Goal: Task Accomplishment & Management: Manage account settings

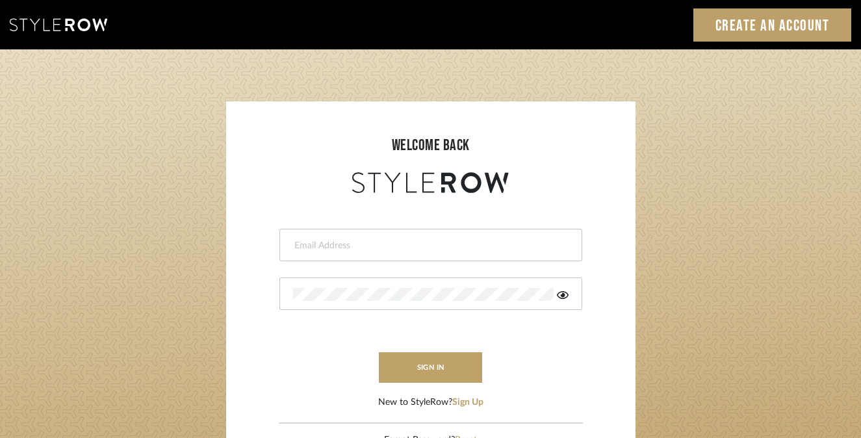
click at [346, 245] on input "email" at bounding box center [429, 245] width 272 height 13
type input "harmony@rihinteriors.com"
click at [418, 362] on button "sign in" at bounding box center [431, 367] width 104 height 31
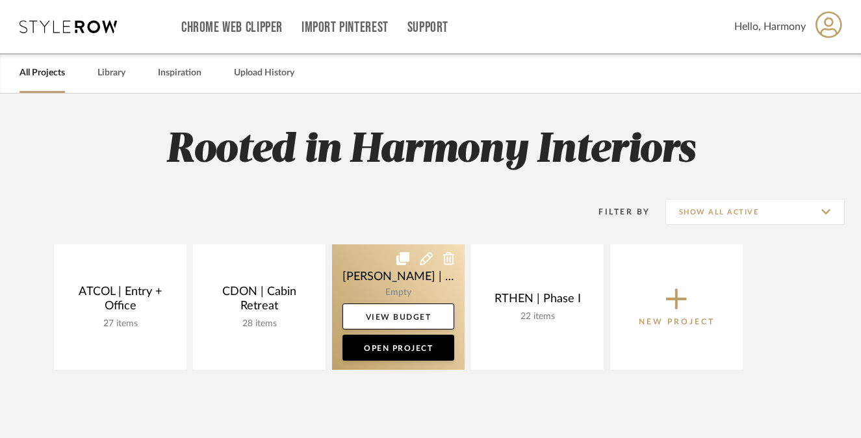
click at [385, 272] on link at bounding box center [398, 306] width 132 height 125
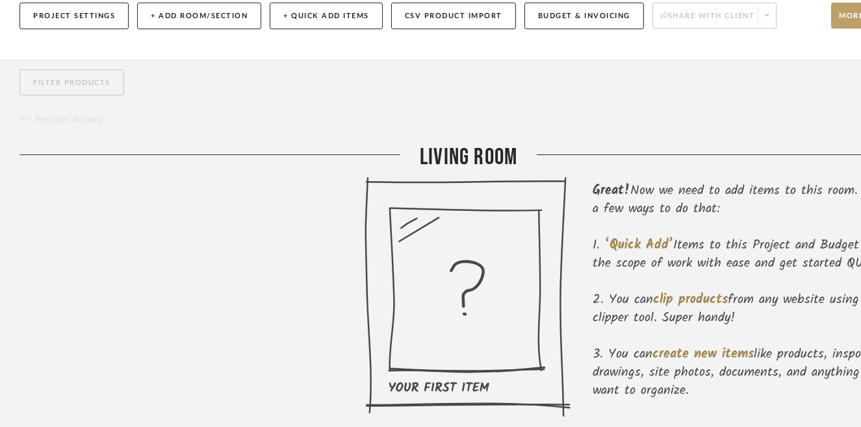
scroll to position [271, 0]
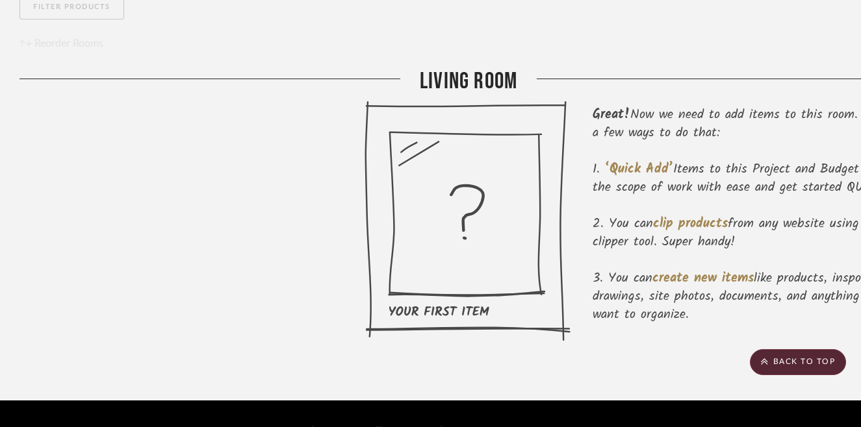
click at [509, 193] on icon at bounding box center [467, 221] width 206 height 241
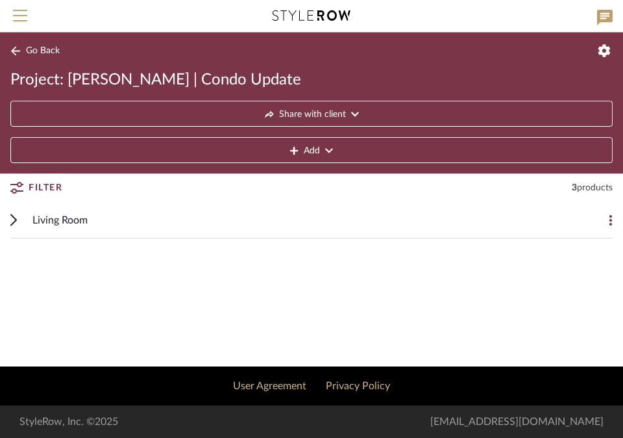
click at [15, 216] on icon at bounding box center [13, 220] width 6 height 12
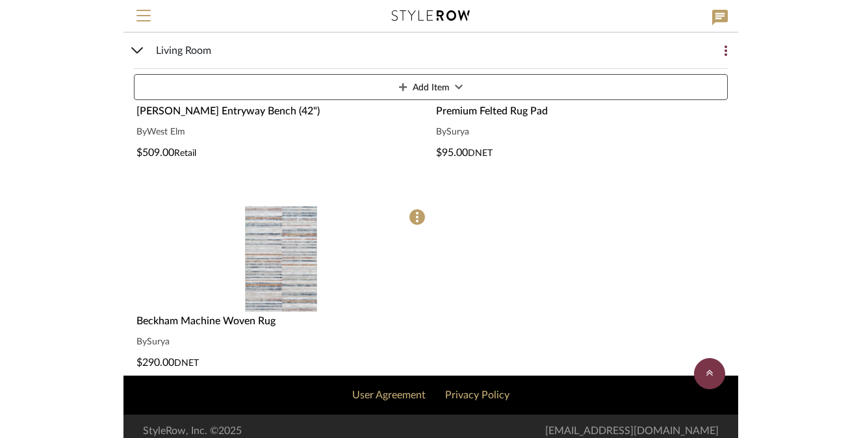
scroll to position [101, 0]
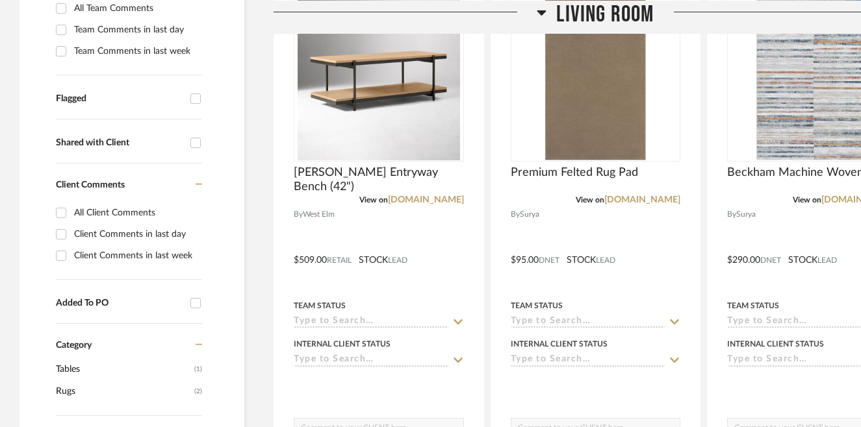
scroll to position [498, 0]
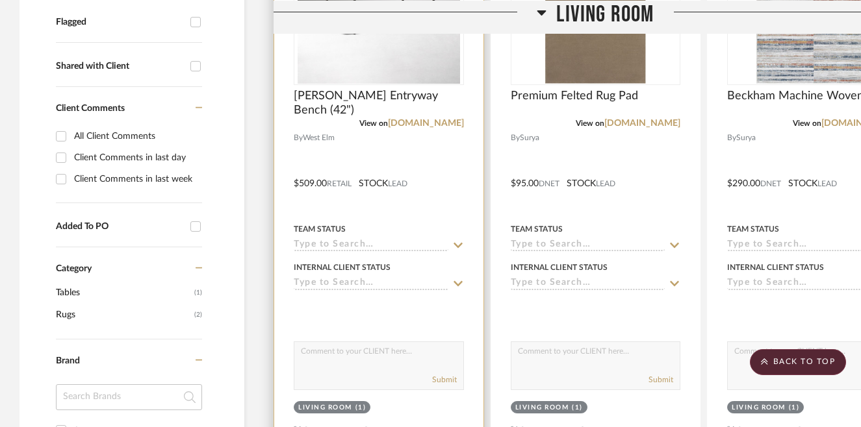
click at [455, 240] on icon at bounding box center [458, 245] width 12 height 10
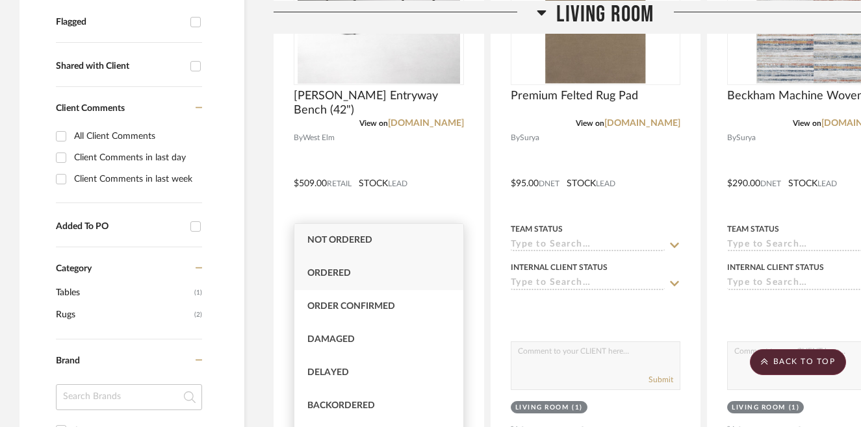
click at [411, 277] on div "Ordered" at bounding box center [378, 273] width 169 height 33
type input "10/6/2025"
type input "Ordered"
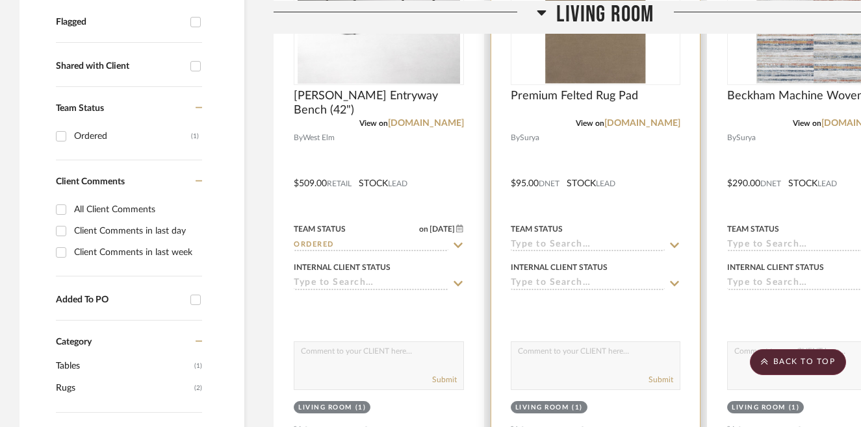
click at [671, 240] on fa-icon at bounding box center [674, 246] width 12 height 12
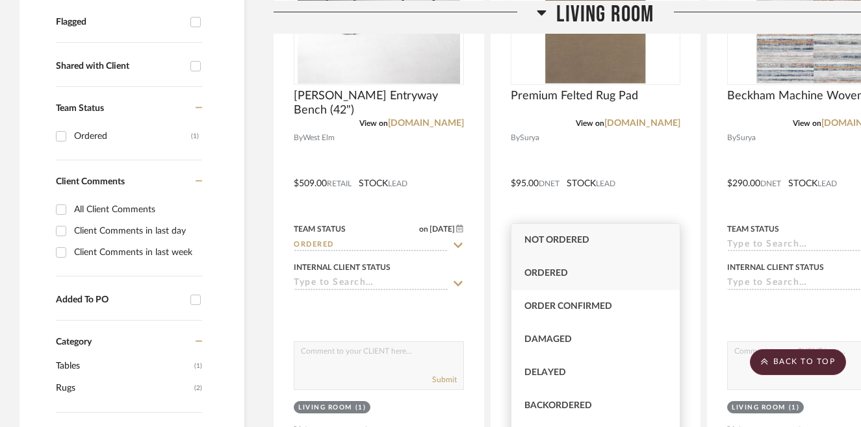
click at [605, 270] on div "Ordered" at bounding box center [595, 273] width 169 height 33
type input "10/6/2025"
type input "Ordered"
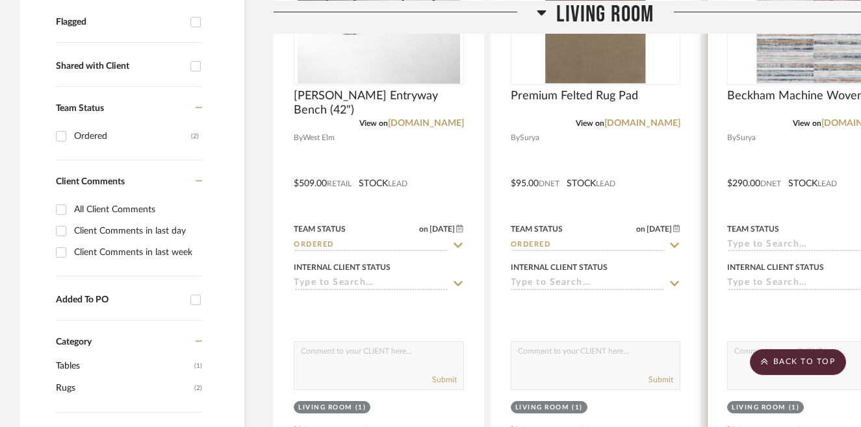
click at [770, 240] on input at bounding box center [804, 246] width 155 height 12
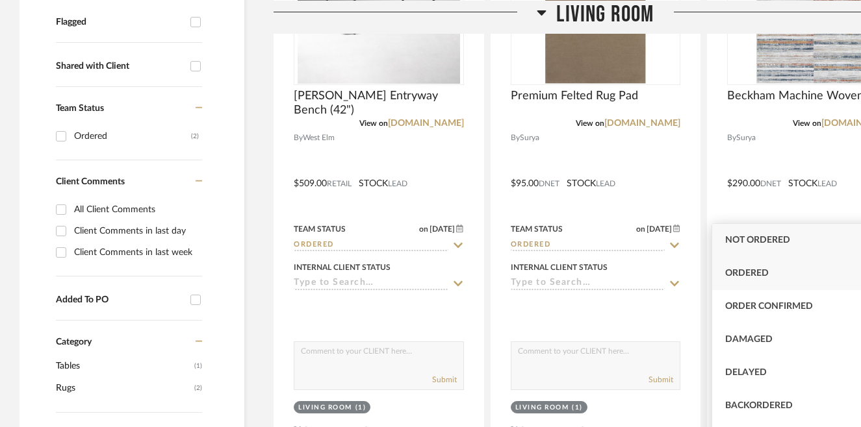
click at [760, 275] on span "Ordered" at bounding box center [747, 273] width 44 height 9
type input "10/6/2025"
type input "Ordered"
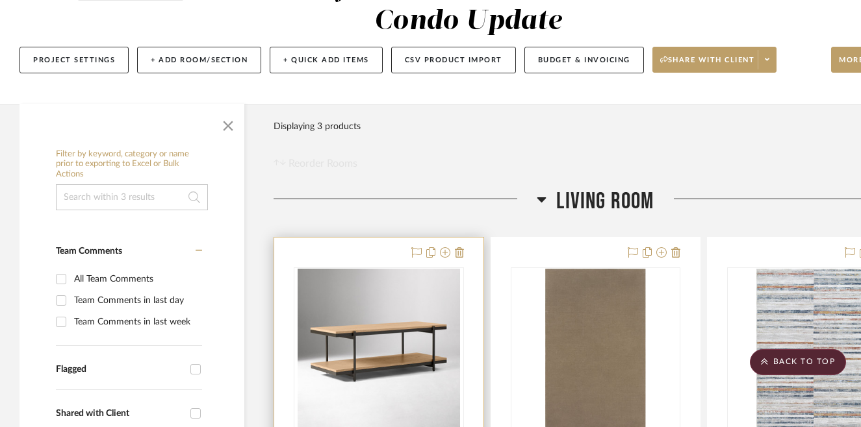
scroll to position [0, 0]
